Goal: Task Accomplishment & Management: Manage account settings

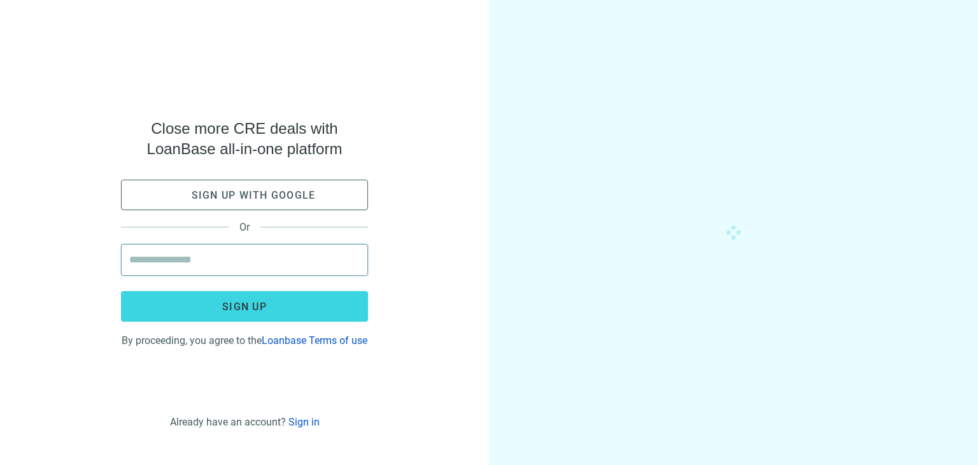
click at [259, 256] on input "email" at bounding box center [244, 259] width 230 height 31
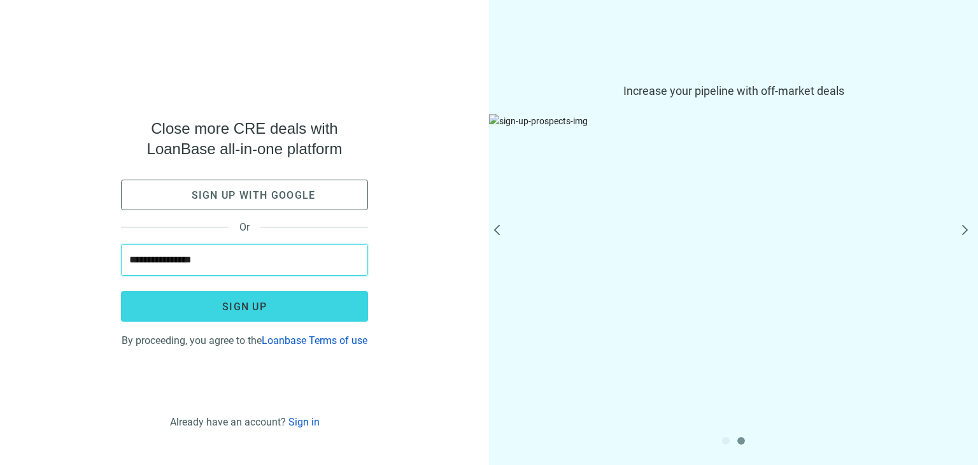
type input "**********"
click at [301, 418] on link "Sign in" at bounding box center [303, 422] width 31 height 12
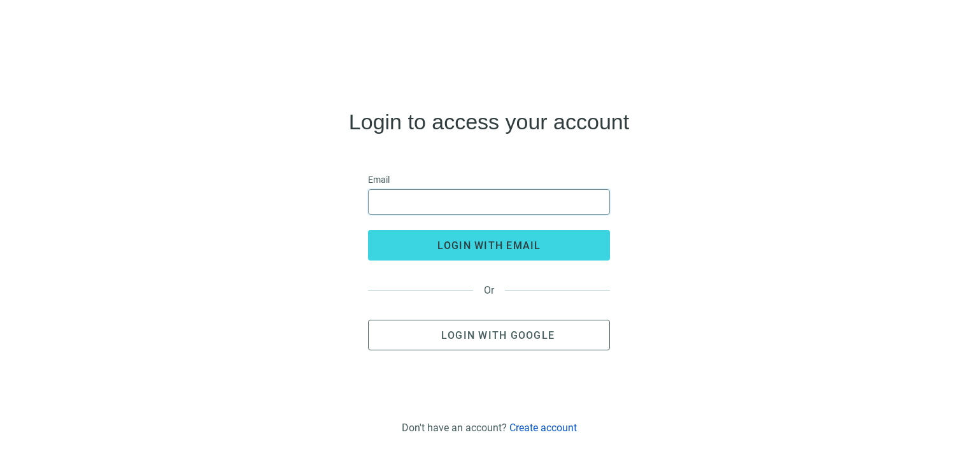
click at [397, 197] on input "email" at bounding box center [488, 202] width 225 height 24
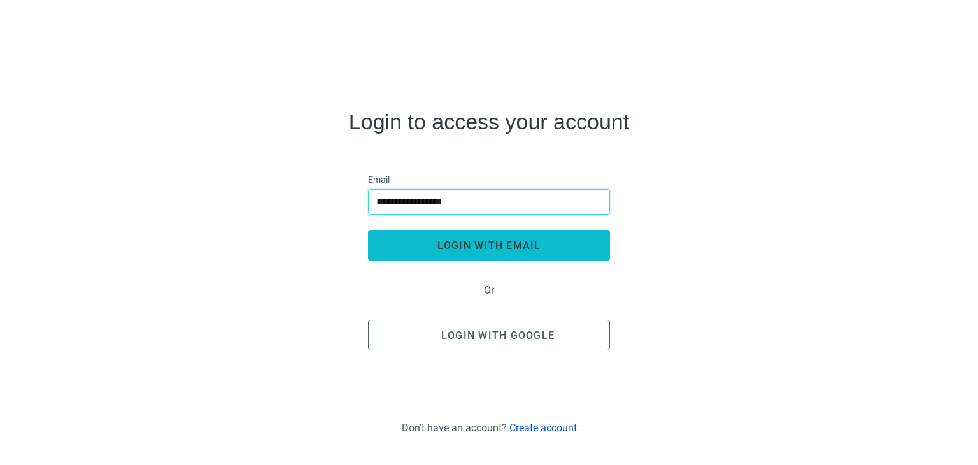
type input "**********"
click at [493, 253] on button "login with email" at bounding box center [489, 245] width 242 height 31
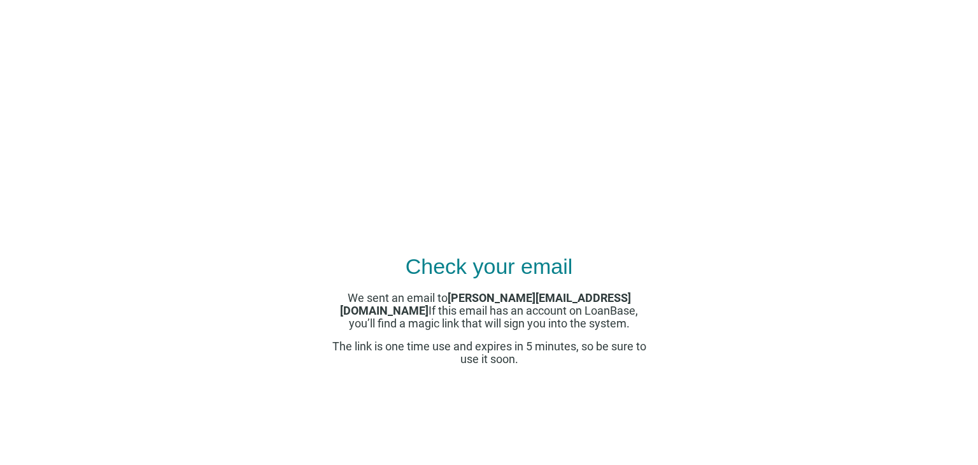
drag, startPoint x: 435, startPoint y: 276, endPoint x: 430, endPoint y: 296, distance: 20.5
click at [434, 281] on div "Check your email We sent an email to adam.chez@ccm.com If this email has an acc…" at bounding box center [489, 259] width 318 height 386
click at [445, 153] on use at bounding box center [445, 153] width 0 height 0
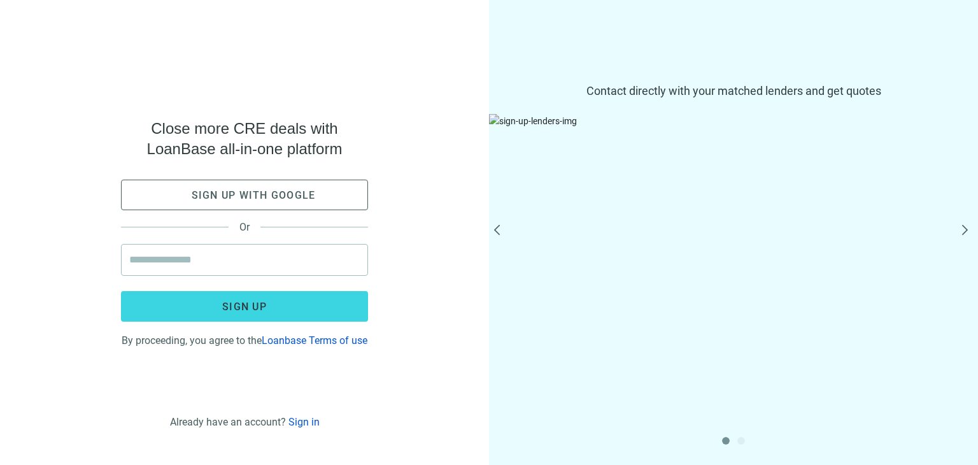
click at [303, 426] on link "Sign in" at bounding box center [303, 422] width 31 height 12
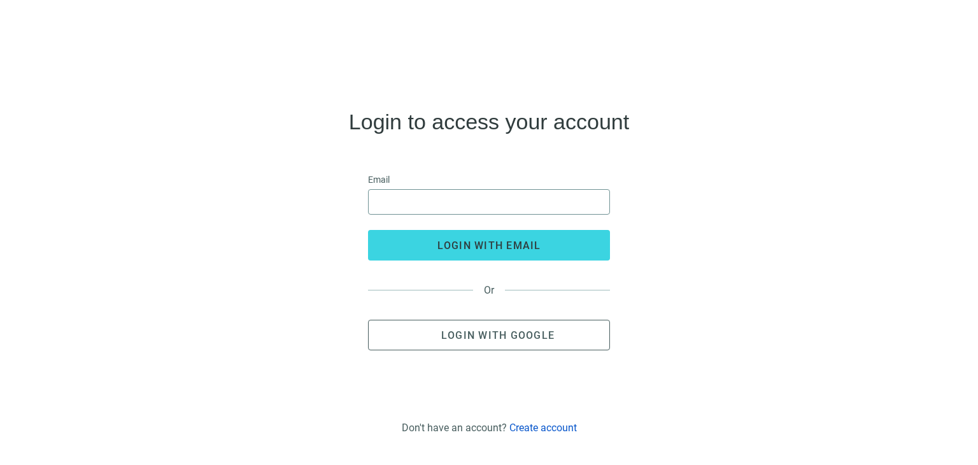
drag, startPoint x: 381, startPoint y: 217, endPoint x: 386, endPoint y: 209, distance: 9.2
click at [383, 215] on form "Email login with email" at bounding box center [489, 217] width 242 height 88
click at [389, 204] on input "email" at bounding box center [488, 202] width 225 height 24
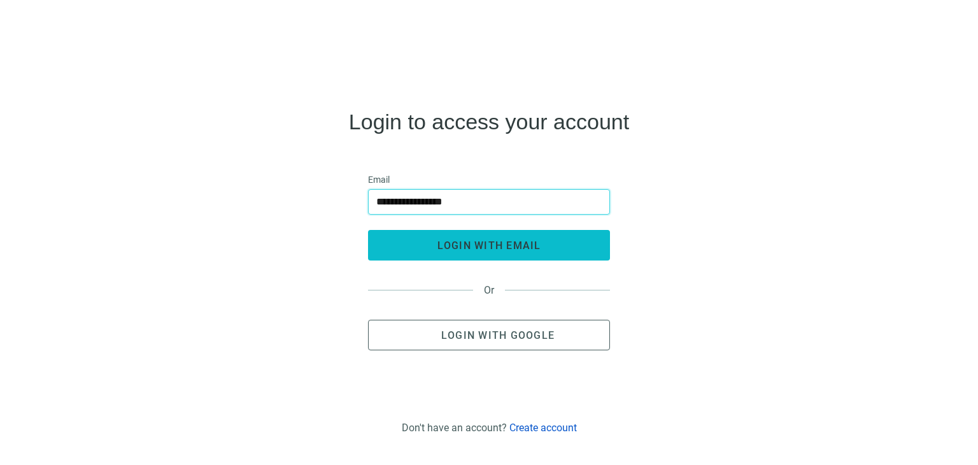
type input "**********"
click at [491, 247] on span "login with email" at bounding box center [489, 245] width 104 height 12
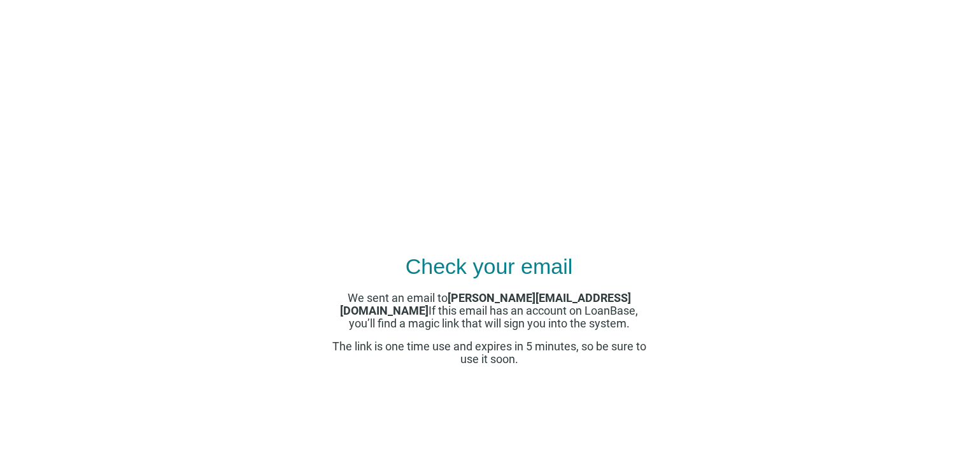
click at [458, 162] on icon at bounding box center [489, 197] width 88 height 88
click at [466, 168] on icon at bounding box center [489, 197] width 88 height 88
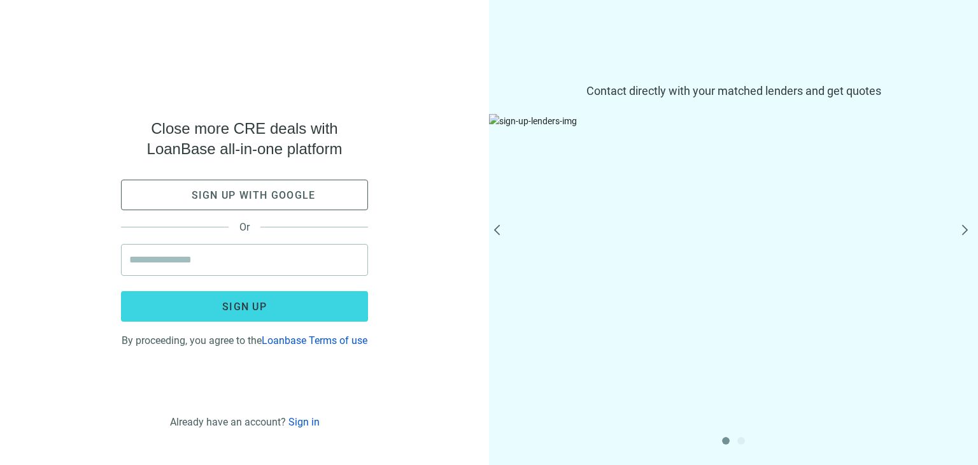
click at [313, 423] on link "Sign in" at bounding box center [303, 422] width 31 height 12
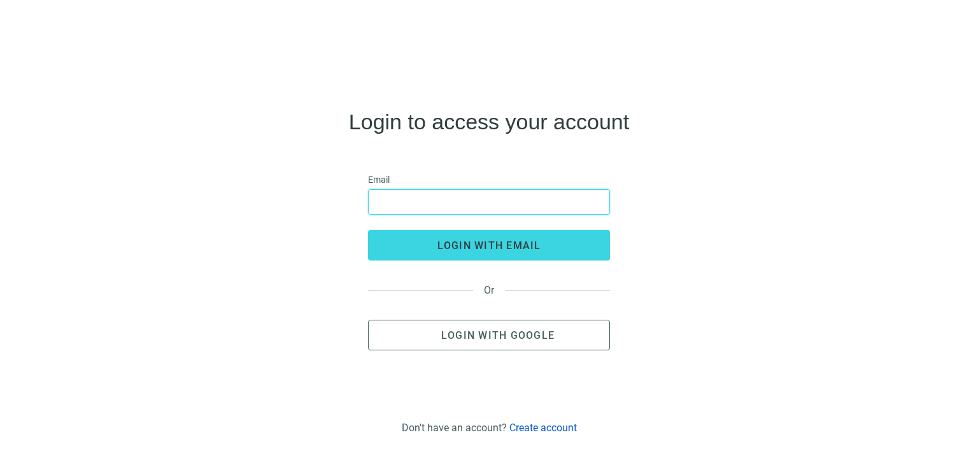
click at [385, 192] on input "email" at bounding box center [488, 202] width 225 height 24
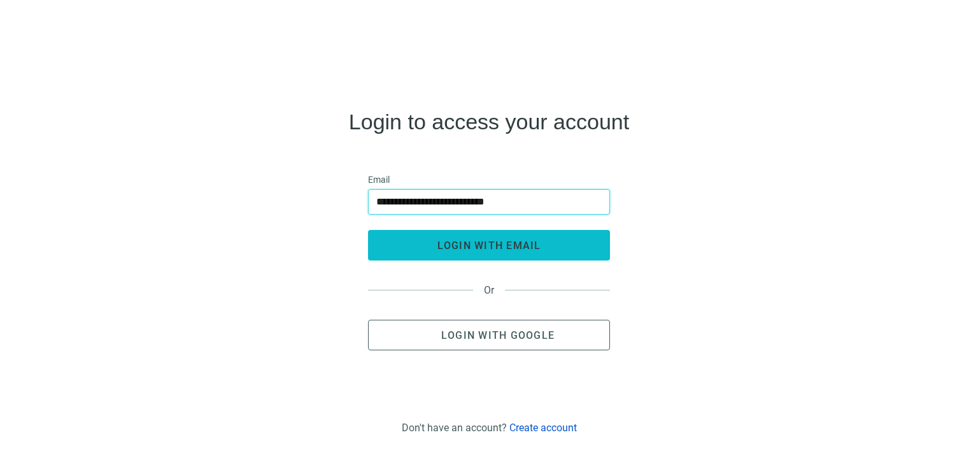
type input "**********"
click at [504, 246] on span "login with email" at bounding box center [489, 245] width 104 height 12
